Goal: Task Accomplishment & Management: Manage account settings

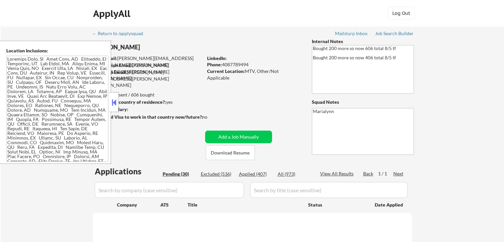
select select ""pending""
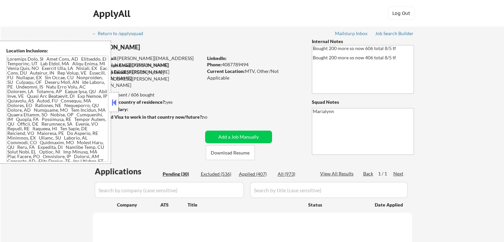
select select ""pending""
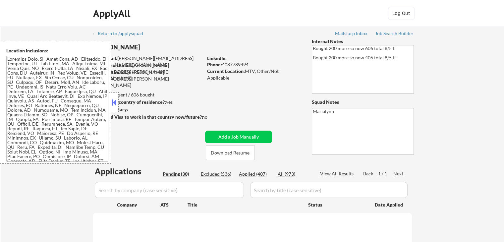
select select ""pending""
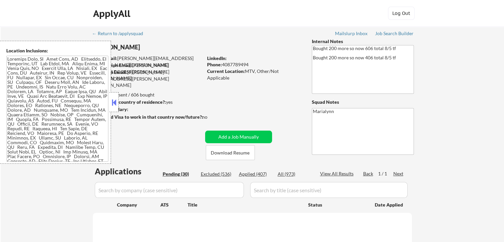
select select ""pending""
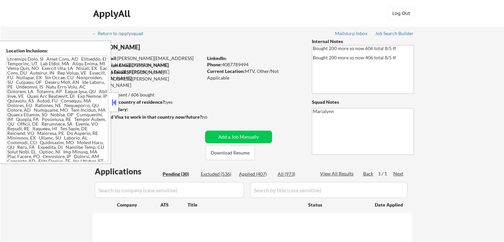
select select ""pending""
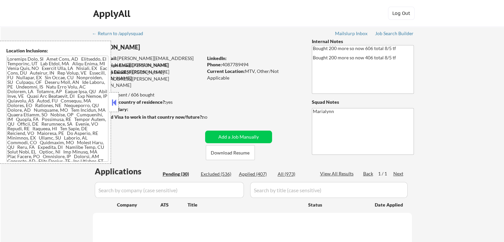
select select ""pending""
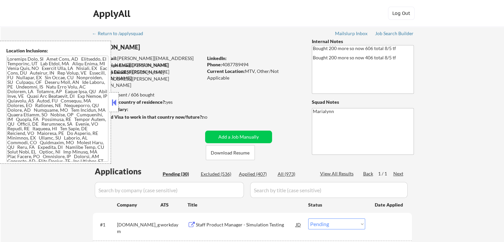
click at [111, 101] on button at bounding box center [113, 102] width 7 height 10
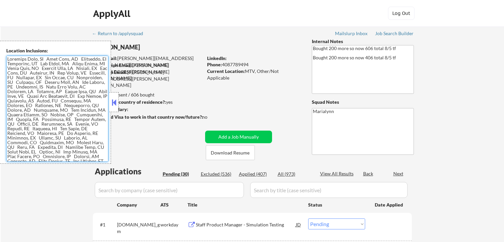
select select ""pending""
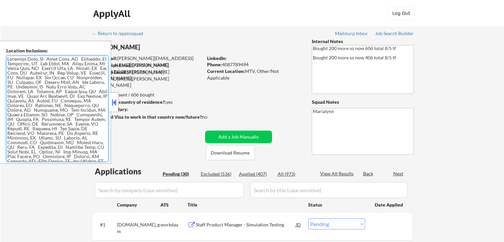
select select ""pending""
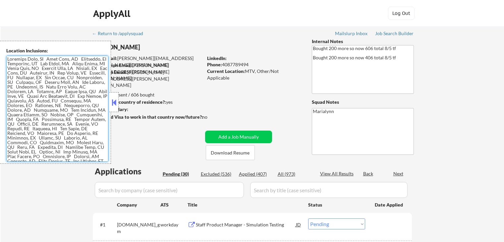
select select ""pending""
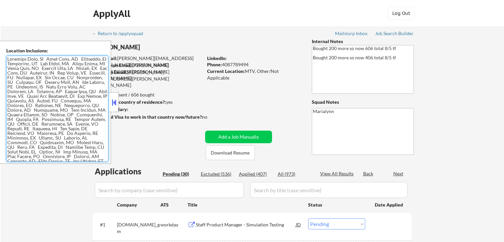
select select ""pending""
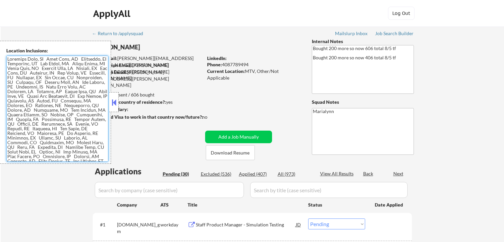
select select ""pending""
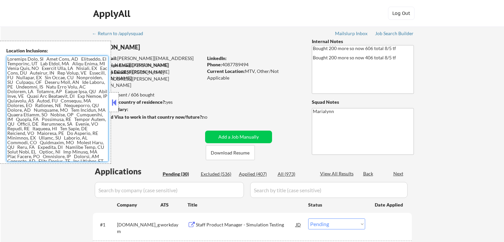
select select ""pending""
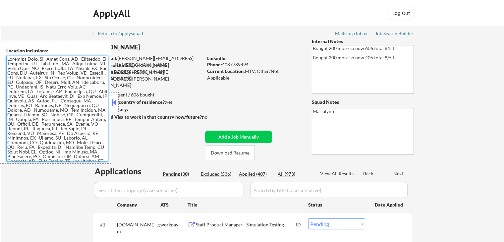
click at [108, 99] on textarea at bounding box center [57, 109] width 102 height 106
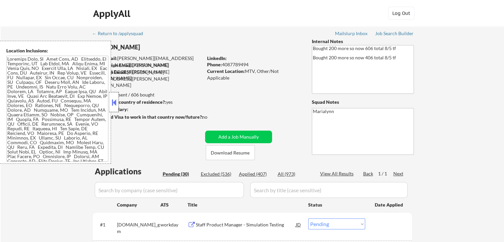
click at [117, 97] on div at bounding box center [113, 102] width 9 height 20
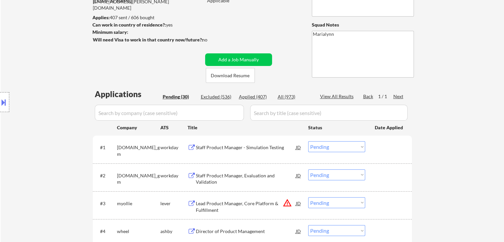
scroll to position [99, 0]
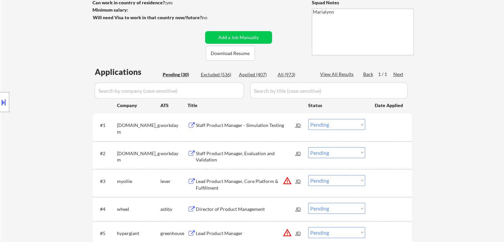
click at [252, 125] on div "Staff Product Manager - Simulation Testing" at bounding box center [246, 125] width 100 height 7
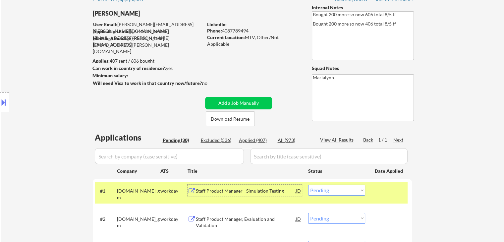
scroll to position [33, 0]
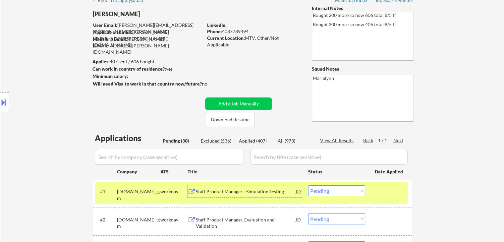
drag, startPoint x: 348, startPoint y: 193, endPoint x: 343, endPoint y: 186, distance: 8.3
click at [347, 190] on select "Choose an option... Pending Applied Excluded (Questions) Excluded (Expired) Exc…" at bounding box center [336, 190] width 57 height 11
click at [308, 185] on select "Choose an option... Pending Applied Excluded (Questions) Excluded (Expired) Exc…" at bounding box center [336, 190] width 57 height 11
drag, startPoint x: 343, startPoint y: 193, endPoint x: 342, endPoint y: 186, distance: 7.0
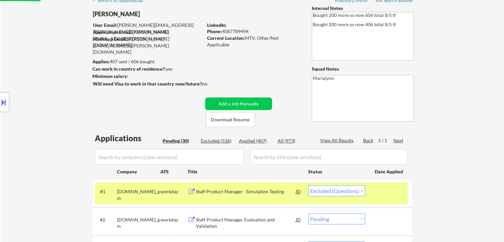
click at [343, 190] on select "Choose an option... Pending Applied Excluded (Questions) Excluded (Expired) Exc…" at bounding box center [336, 190] width 57 height 11
select select ""applied""
click at [308, 185] on select "Choose an option... Pending Applied Excluded (Questions) Excluded (Expired) Exc…" at bounding box center [336, 190] width 57 height 11
click at [214, 189] on div "Staff Product Manager, Evaluation and Validation" at bounding box center [246, 194] width 100 height 13
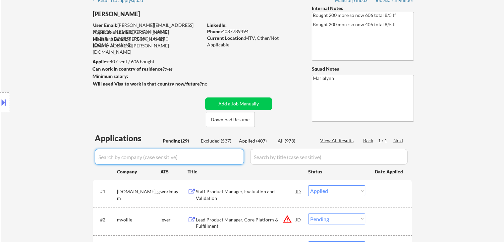
click at [163, 157] on input "input" at bounding box center [169, 157] width 149 height 16
paste input "generalmotors"
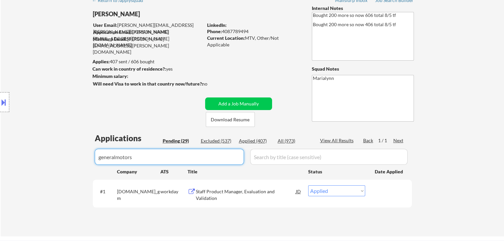
type input "generalmotors"
click at [247, 140] on div "Applied (407)" at bounding box center [255, 141] width 33 height 7
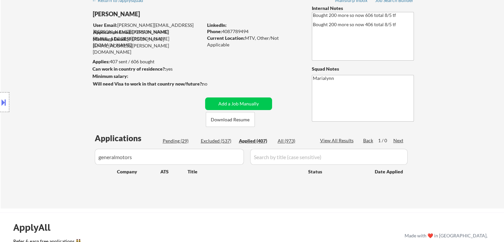
drag, startPoint x: 284, startPoint y: 142, endPoint x: 281, endPoint y: 148, distance: 6.4
click at [284, 143] on div "All (973)" at bounding box center [294, 141] width 33 height 7
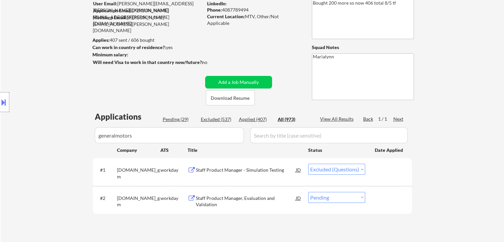
scroll to position [66, 0]
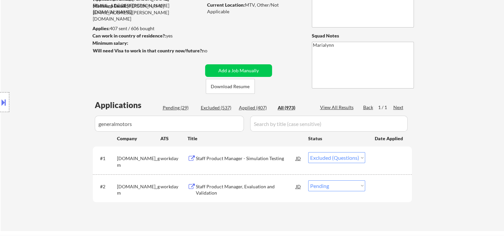
click at [173, 109] on div "Pending (29)" at bounding box center [179, 107] width 33 height 7
select select ""pending""
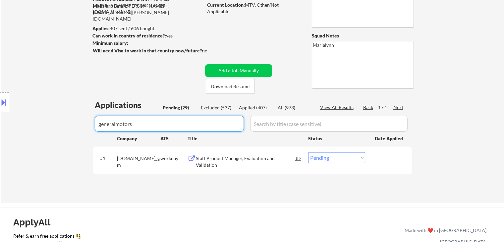
drag, startPoint x: 231, startPoint y: 129, endPoint x: 0, endPoint y: 114, distance: 231.4
click at [0, 114] on body "← Return to /applysquad Mailslurp Inbox Job Search Builder Lucien Avramov User …" at bounding box center [252, 55] width 504 height 242
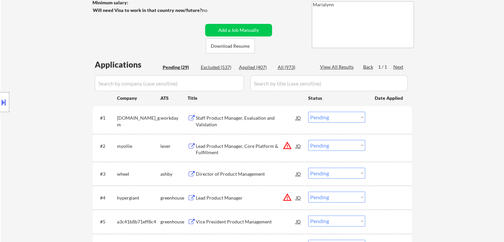
scroll to position [166, 0]
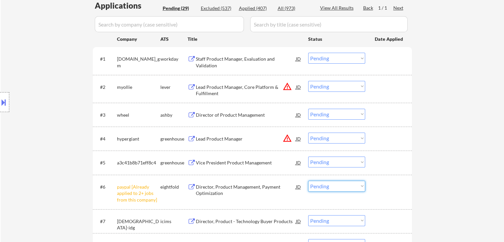
drag, startPoint x: 318, startPoint y: 186, endPoint x: 324, endPoint y: 189, distance: 7.4
click at [319, 186] on select "Choose an option... Pending Applied Excluded (Questions) Excluded (Expired) Exc…" at bounding box center [336, 186] width 57 height 11
click at [308, 181] on select "Choose an option... Pending Applied Excluded (Questions) Excluded (Expired) Exc…" at bounding box center [336, 186] width 57 height 11
select select ""pending""
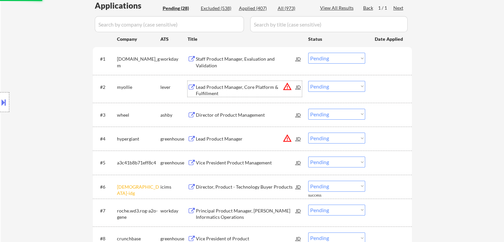
click at [217, 88] on div "Lead Product Manager, Core Platform & Fulfillment" at bounding box center [246, 90] width 100 height 13
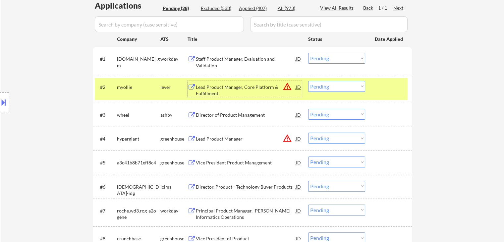
drag, startPoint x: 357, startPoint y: 84, endPoint x: 357, endPoint y: 91, distance: 7.0
click at [357, 84] on select "Choose an option... Pending Applied Excluded (Questions) Excluded (Expired) Exc…" at bounding box center [336, 86] width 57 height 11
click at [308, 81] on select "Choose an option... Pending Applied Excluded (Questions) Excluded (Expired) Exc…" at bounding box center [336, 86] width 57 height 11
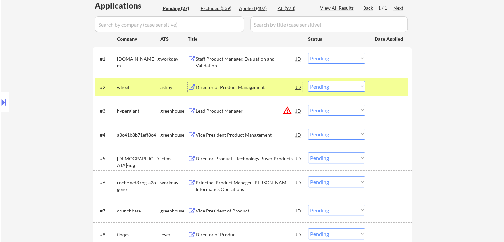
click at [225, 88] on div "Director of Product Management" at bounding box center [246, 87] width 100 height 7
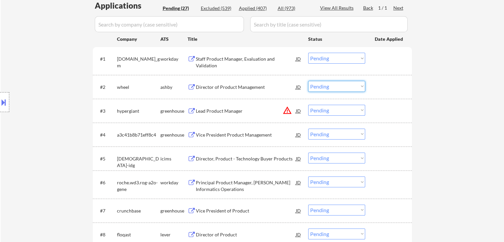
drag, startPoint x: 319, startPoint y: 87, endPoint x: 321, endPoint y: 91, distance: 3.9
click at [319, 87] on select "Choose an option... Pending Applied Excluded (Questions) Excluded (Expired) Exc…" at bounding box center [336, 86] width 57 height 11
click at [308, 81] on select "Choose an option... Pending Applied Excluded (Questions) Excluded (Expired) Exc…" at bounding box center [336, 86] width 57 height 11
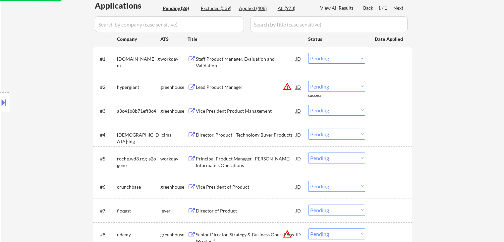
click at [208, 85] on div "Lead Product Manager" at bounding box center [246, 87] width 100 height 7
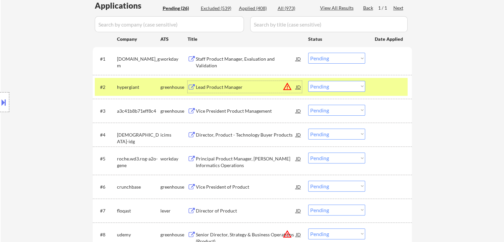
click at [337, 85] on select "Choose an option... Pending Applied Excluded (Questions) Excluded (Expired) Exc…" at bounding box center [336, 86] width 57 height 11
click at [308, 81] on select "Choose an option... Pending Applied Excluded (Questions) Excluded (Expired) Exc…" at bounding box center [336, 86] width 57 height 11
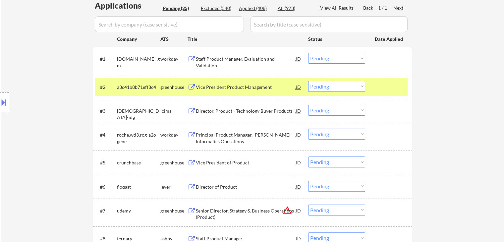
click at [221, 84] on div "Vice President Product Management" at bounding box center [246, 87] width 100 height 7
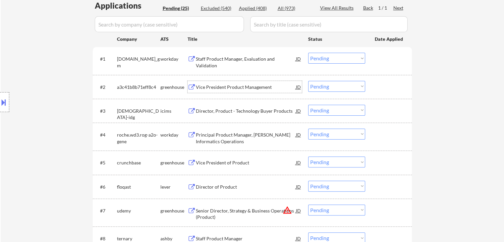
click at [330, 85] on select "Choose an option... Pending Applied Excluded (Questions) Excluded (Expired) Exc…" at bounding box center [336, 86] width 57 height 11
click at [308, 81] on select "Choose an option... Pending Applied Excluded (Questions) Excluded (Expired) Exc…" at bounding box center [336, 86] width 57 height 11
select select ""pending""
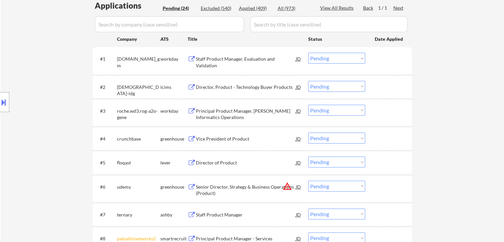
click at [252, 5] on div "Applied (409)" at bounding box center [255, 8] width 33 height 7
select select ""applied""
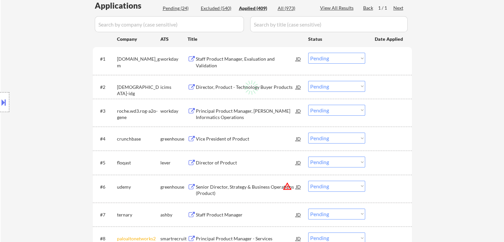
select select ""applied""
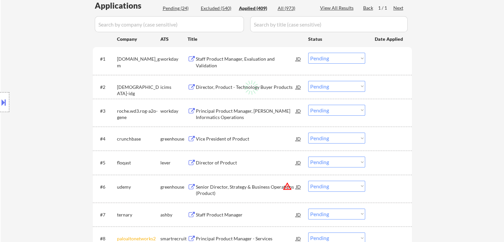
select select ""applied""
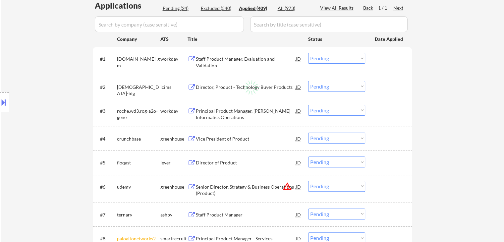
select select ""applied""
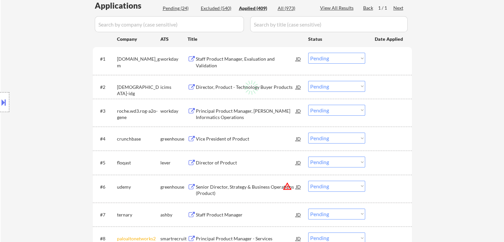
select select ""applied""
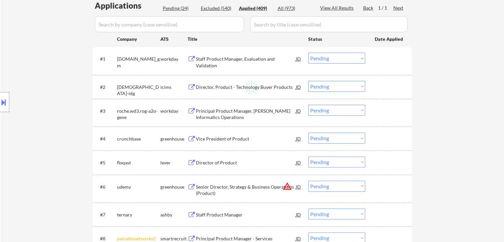
select select ""applied""
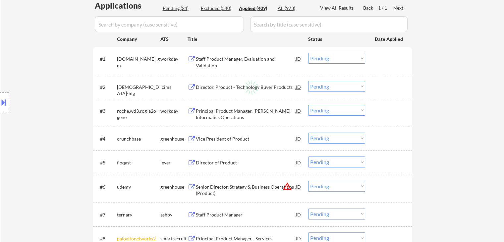
select select ""applied""
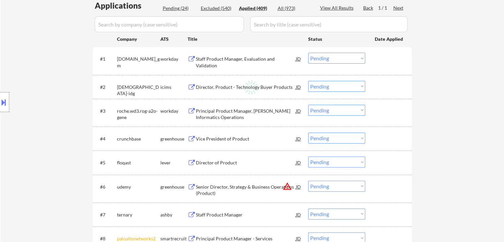
select select ""applied""
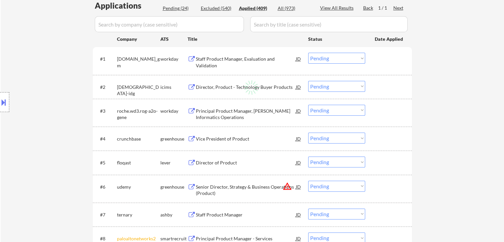
select select ""applied""
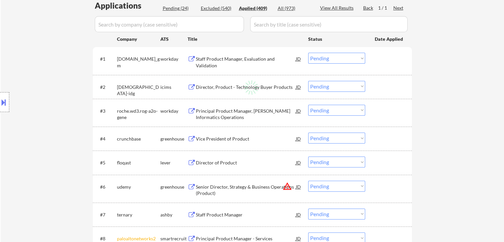
select select ""applied""
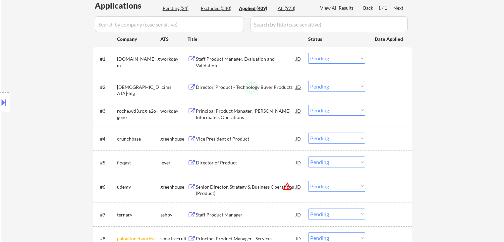
select select ""applied""
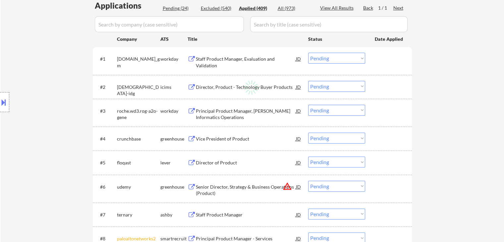
select select ""applied""
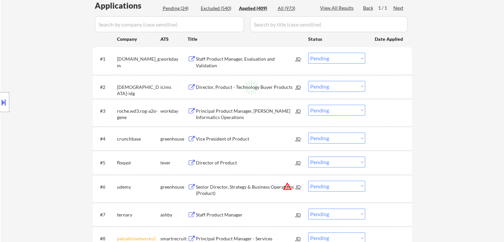
select select ""applied""
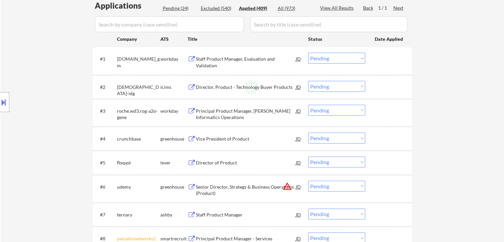
select select ""applied""
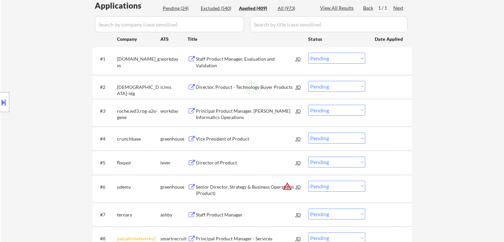
select select ""applied""
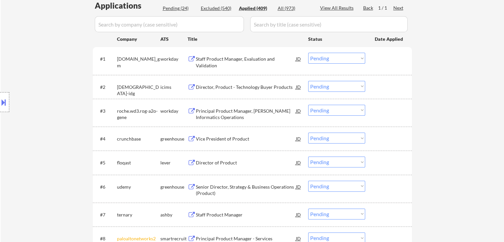
select select ""applied""
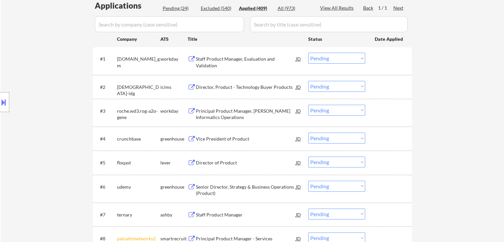
select select ""applied""
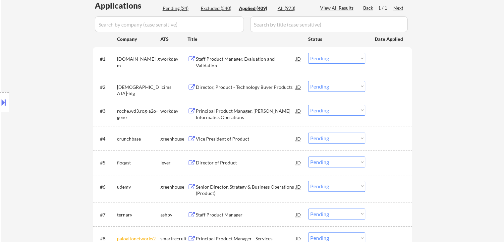
select select ""applied""
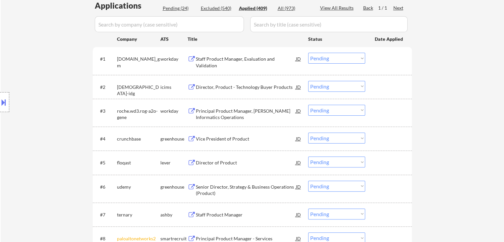
select select ""applied""
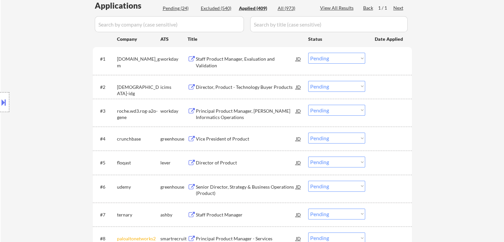
select select ""applied""
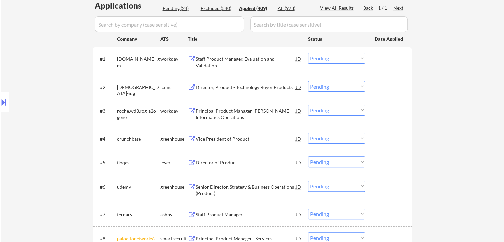
select select ""applied""
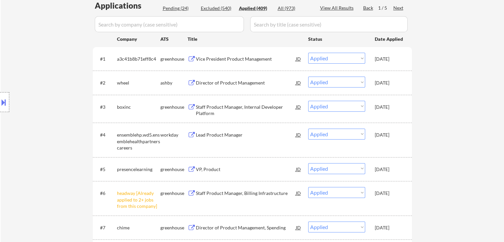
click at [221, 59] on div "Vice President Product Management" at bounding box center [246, 59] width 100 height 7
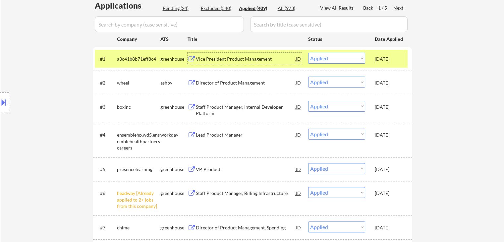
click at [166, 57] on div "greenhouse" at bounding box center [173, 59] width 27 height 7
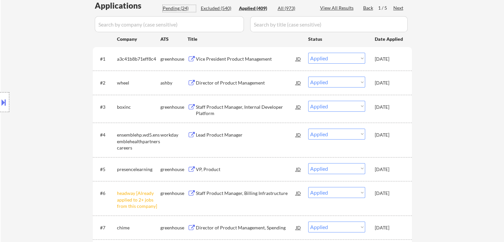
click at [174, 6] on div "Pending (24)" at bounding box center [179, 8] width 33 height 7
select select ""pending""
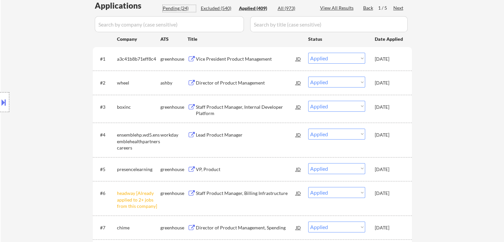
select select ""pending""
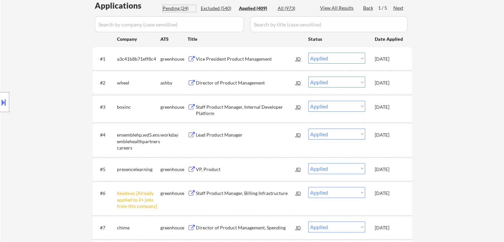
select select ""pending""
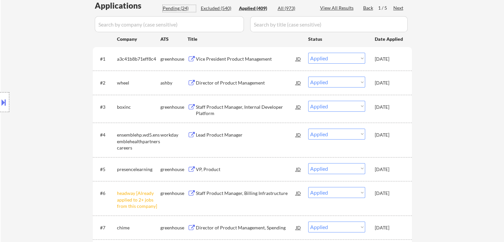
select select ""pending""
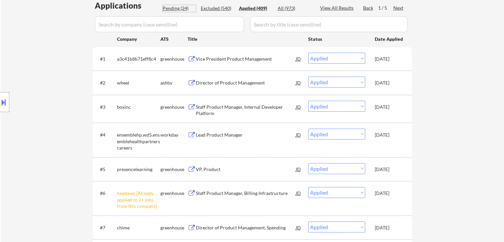
select select ""pending""
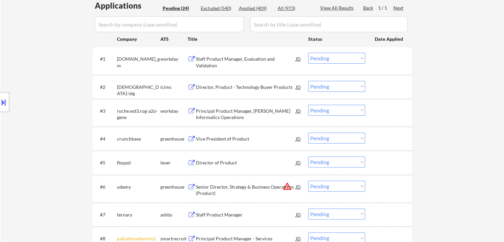
click at [235, 85] on div "Director, Product - Technology Buyer Products" at bounding box center [246, 87] width 100 height 7
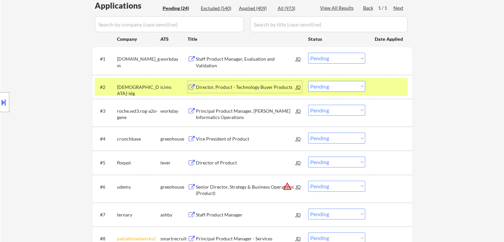
drag, startPoint x: 326, startPoint y: 86, endPoint x: 330, endPoint y: 89, distance: 4.6
click at [326, 87] on select "Choose an option... Pending Applied Excluded (Questions) Excluded (Expired) Exc…" at bounding box center [336, 86] width 57 height 11
click at [308, 81] on select "Choose an option... Pending Applied Excluded (Questions) Excluded (Expired) Exc…" at bounding box center [336, 86] width 57 height 11
select select ""pending""
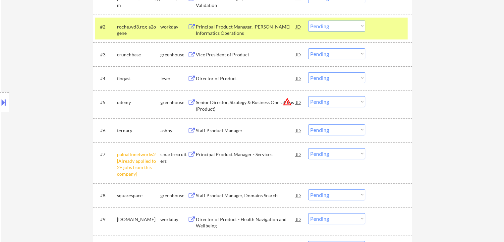
scroll to position [298, 0]
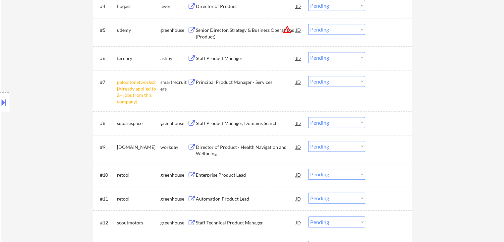
click at [343, 83] on select "Choose an option... Pending Applied Excluded (Questions) Excluded (Expired) Exc…" at bounding box center [336, 81] width 57 height 11
click at [308, 76] on select "Choose an option... Pending Applied Excluded (Questions) Excluded (Expired) Exc…" at bounding box center [336, 81] width 57 height 11
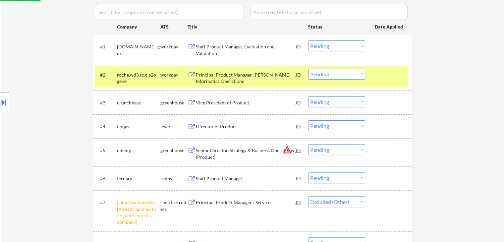
scroll to position [166, 0]
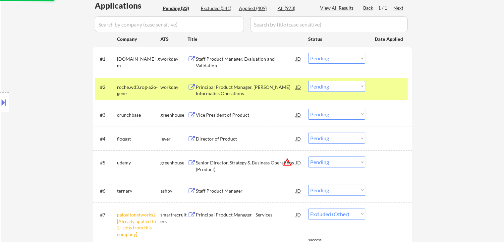
select select ""pending""
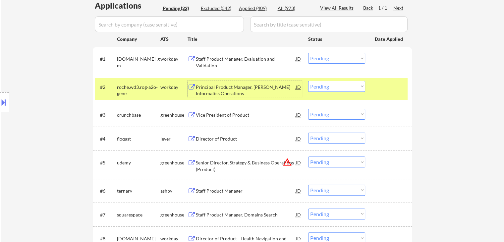
click at [217, 86] on div "Principal Product Manager, [PERSON_NAME] Informatics Operations" at bounding box center [246, 90] width 100 height 13
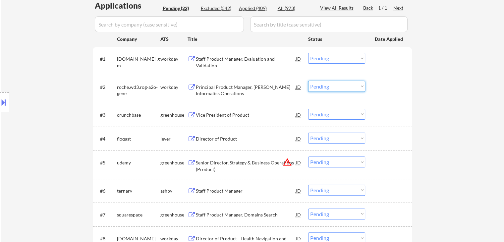
click at [335, 84] on select "Choose an option... Pending Applied Excluded (Questions) Excluded (Expired) Exc…" at bounding box center [336, 86] width 57 height 11
click at [308, 81] on select "Choose an option... Pending Applied Excluded (Questions) Excluded (Expired) Exc…" at bounding box center [336, 86] width 57 height 11
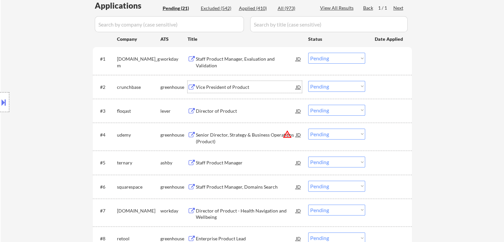
click at [210, 89] on div "Vice President of Product" at bounding box center [246, 87] width 100 height 7
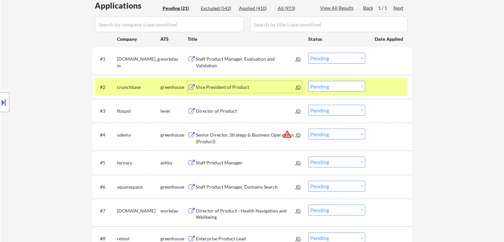
click at [342, 89] on select "Choose an option... Pending Applied Excluded (Questions) Excluded (Expired) Exc…" at bounding box center [336, 86] width 57 height 11
click at [308, 81] on select "Choose an option... Pending Applied Excluded (Questions) Excluded (Expired) Exc…" at bounding box center [336, 86] width 57 height 11
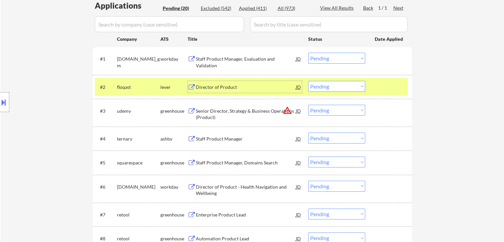
click at [205, 88] on div "Director of Product" at bounding box center [246, 87] width 100 height 7
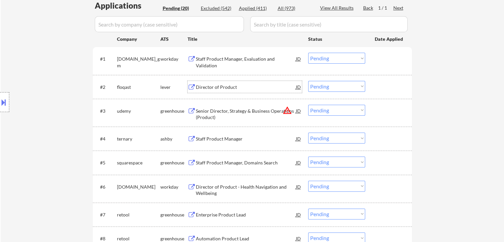
click at [258, 87] on div "Director of Product" at bounding box center [246, 87] width 100 height 7
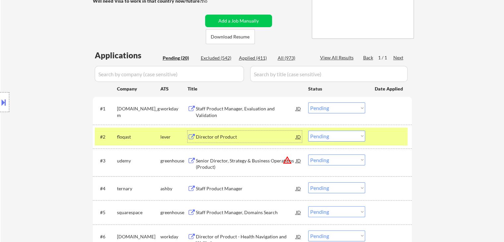
scroll to position [33, 0]
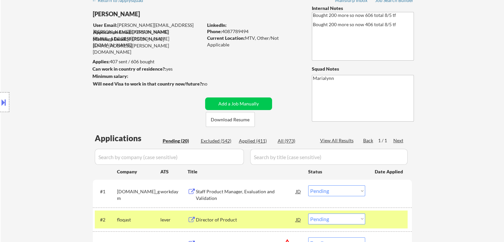
drag, startPoint x: 223, startPoint y: 29, endPoint x: 250, endPoint y: 33, distance: 27.7
click at [250, 33] on div "Phone: 4087789494" at bounding box center [254, 31] width 94 height 7
copy div "4087789494"
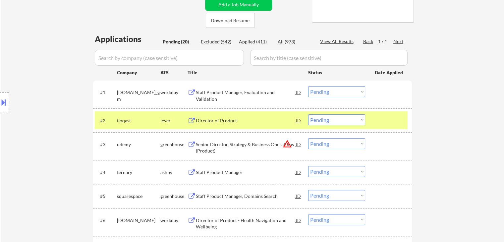
scroll to position [133, 0]
click at [335, 119] on select "Choose an option... Pending Applied Excluded (Questions) Excluded (Expired) Exc…" at bounding box center [336, 119] width 57 height 11
click at [308, 114] on select "Choose an option... Pending Applied Excluded (Questions) Excluded (Expired) Exc…" at bounding box center [336, 119] width 57 height 11
select select ""pending""
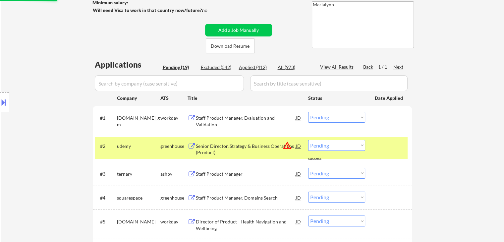
scroll to position [66, 0]
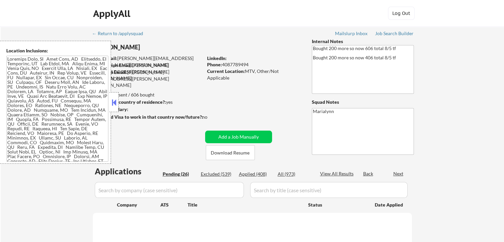
select select ""pending""
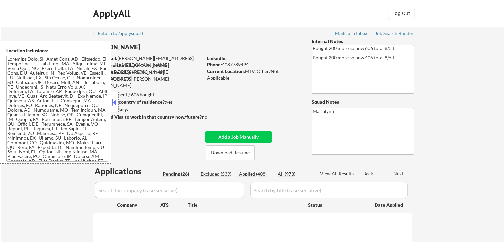
select select ""pending""
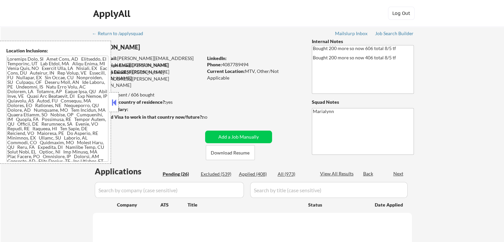
select select ""pending""
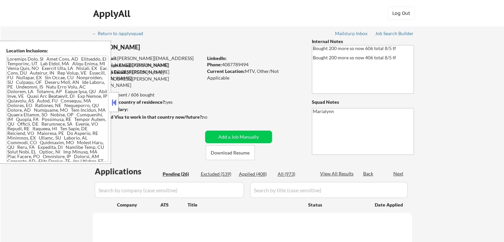
select select ""pending""
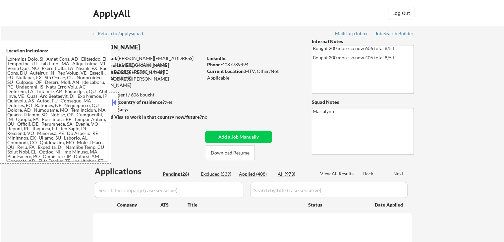
select select ""pending""
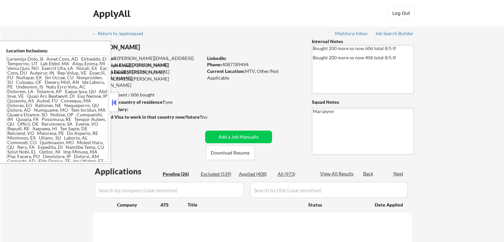
select select ""pending""
click at [258, 175] on div "Applied (408)" at bounding box center [255, 174] width 33 height 7
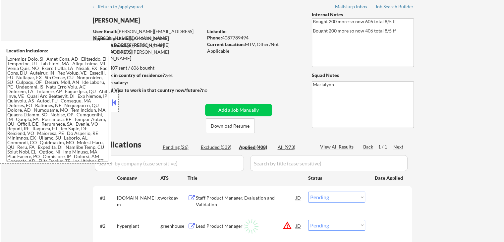
scroll to position [66, 0]
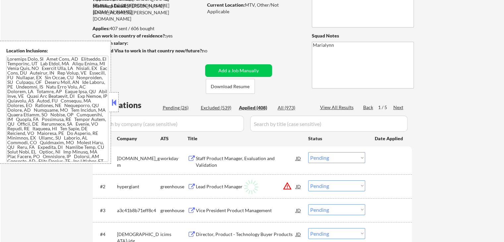
click at [117, 105] on button at bounding box center [113, 102] width 7 height 10
select select ""applied""
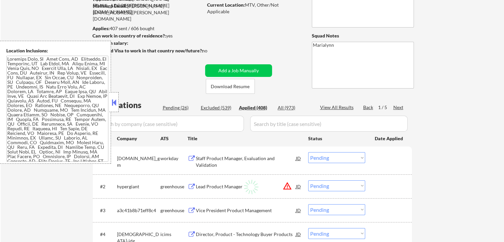
select select ""applied""
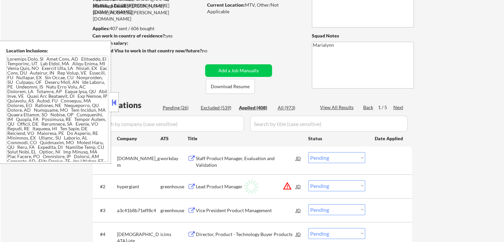
select select ""applied""
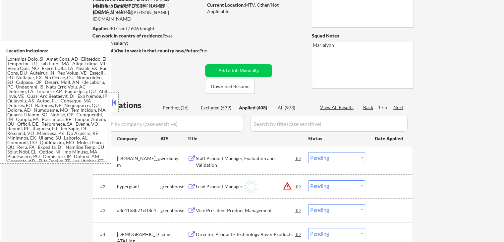
select select ""applied""
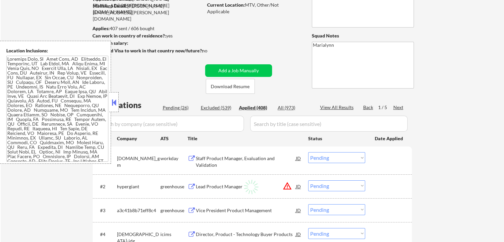
select select ""applied""
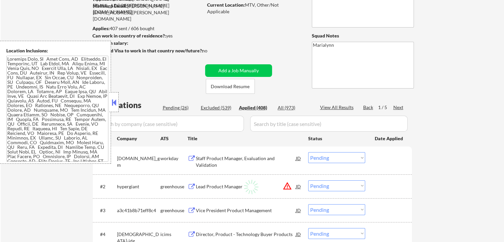
select select ""applied""
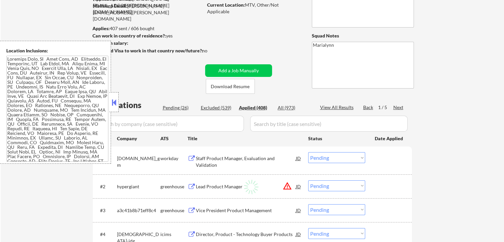
select select ""applied""
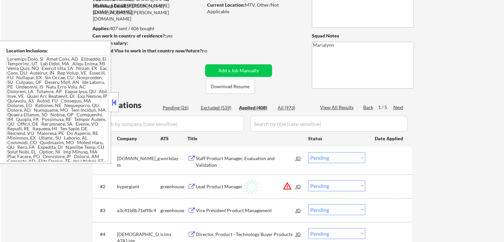
select select ""applied""
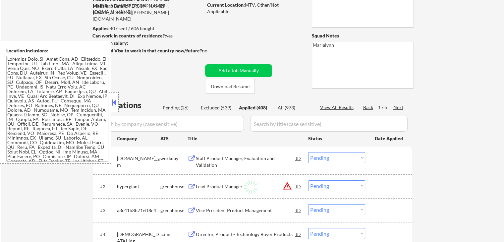
select select ""applied""
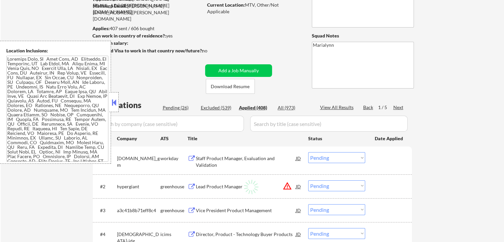
select select ""applied""
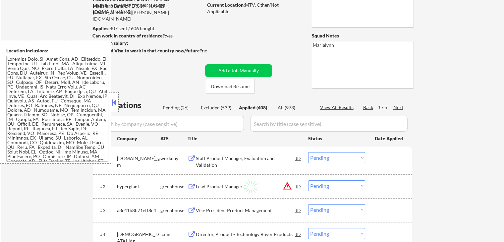
select select ""applied""
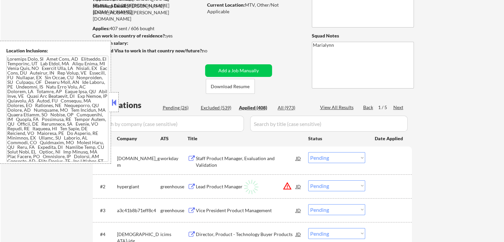
select select ""applied""
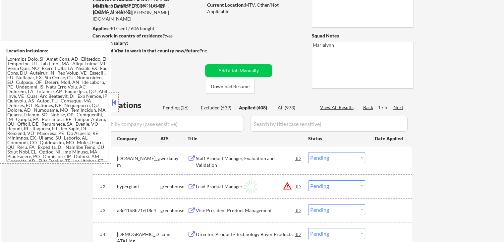
select select ""applied""
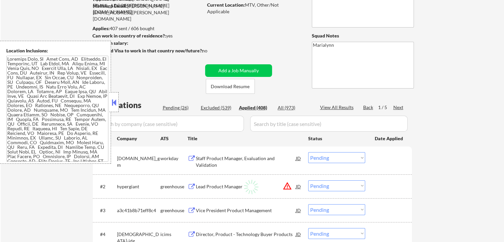
select select ""applied""
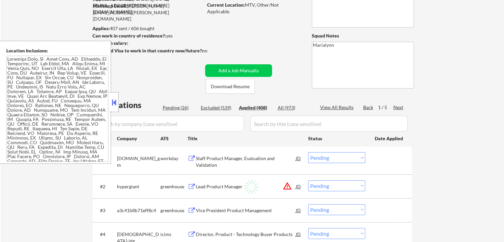
select select ""applied""
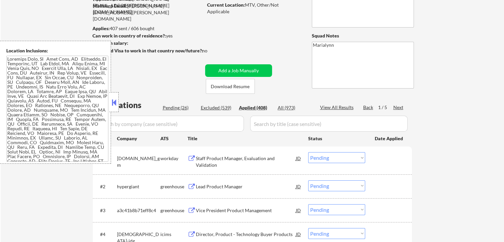
drag, startPoint x: 109, startPoint y: 102, endPoint x: 112, endPoint y: 102, distance: 3.3
click at [110, 102] on div "Location Inclusions:" at bounding box center [59, 102] width 119 height 123
select select ""applied""
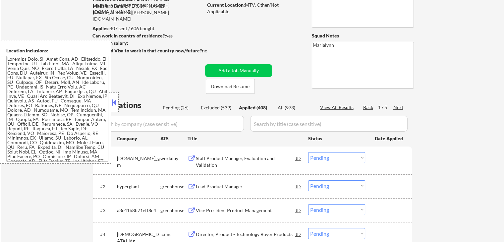
select select ""applied""
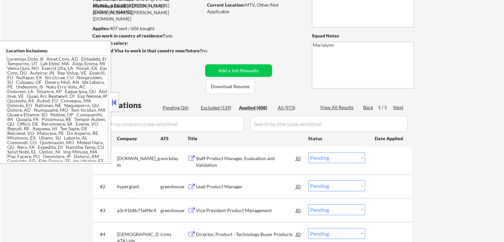
select select ""applied""
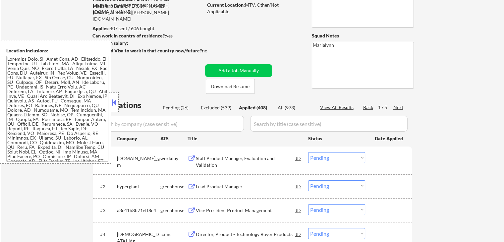
select select ""applied""
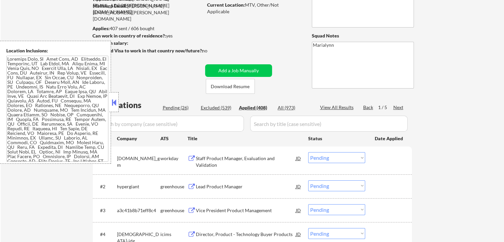
select select ""applied""
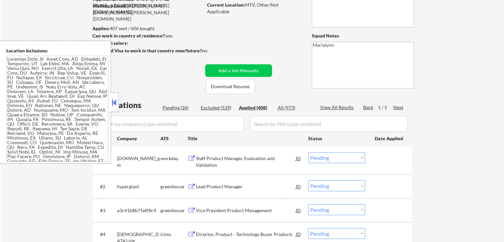
select select ""applied""
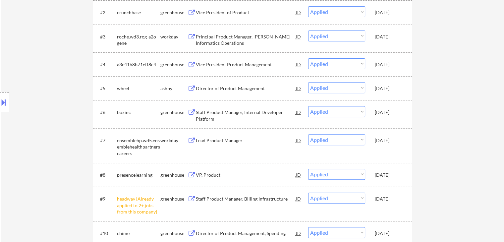
scroll to position [232, 0]
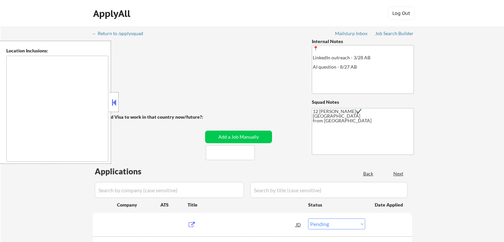
select select ""pending""
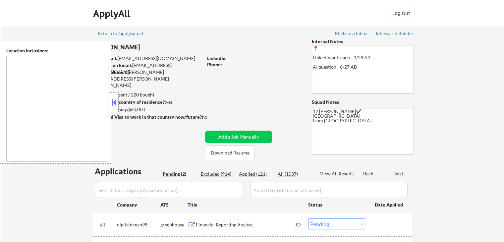
type textarea "Remote US Anywhere in SF Bay Area San Francisco, CA Oakland, CA Berkeley, CA Re…"
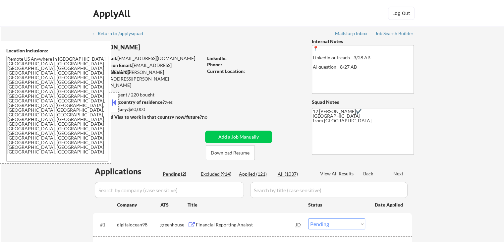
click at [116, 101] on button at bounding box center [113, 102] width 7 height 10
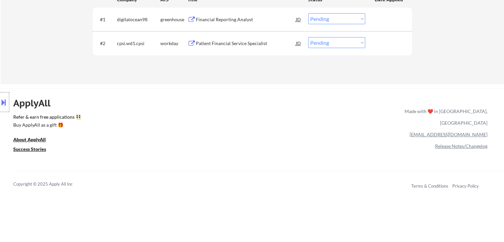
scroll to position [188, 0]
